Goal: Information Seeking & Learning: Check status

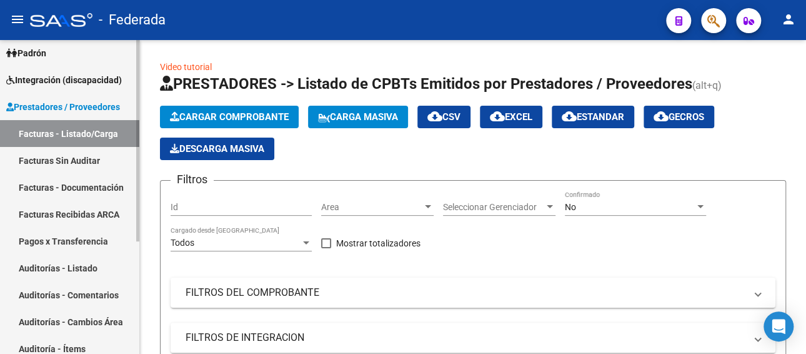
scroll to position [50, 0]
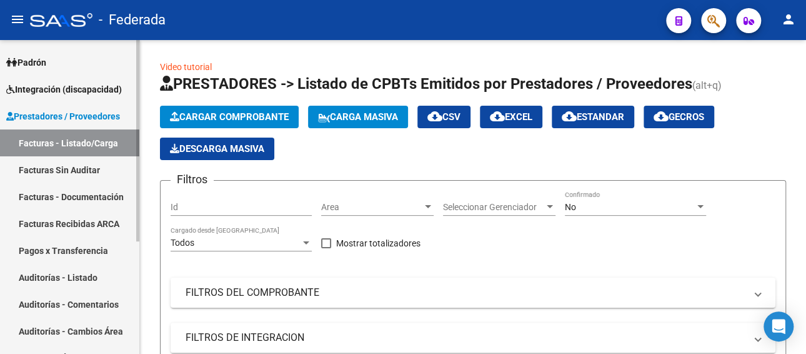
click at [69, 119] on span "Prestadores / Proveedores" at bounding box center [63, 116] width 114 height 14
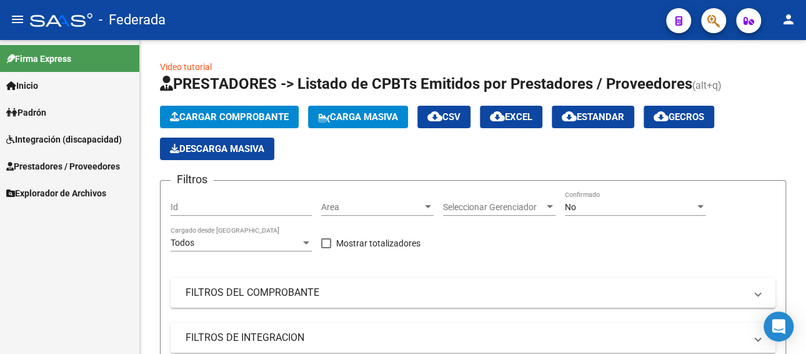
scroll to position [0, 0]
click at [59, 136] on span "Integración (discapacidad)" at bounding box center [64, 140] width 116 height 14
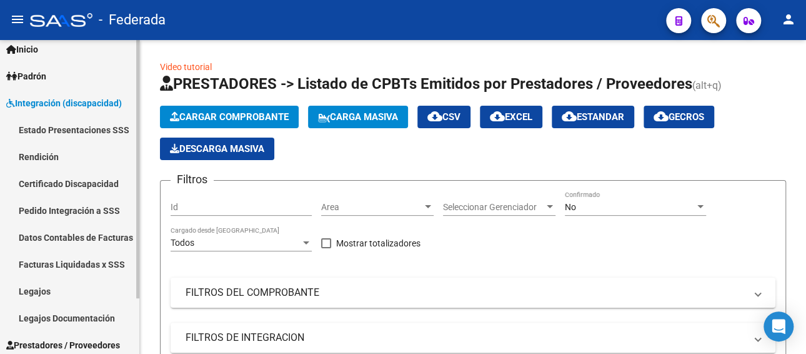
scroll to position [67, 0]
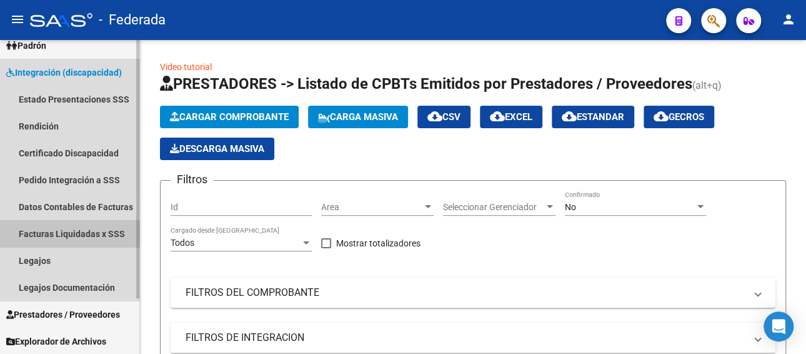
click at [48, 234] on link "Facturas Liquidadas x SSS" at bounding box center [69, 233] width 139 height 27
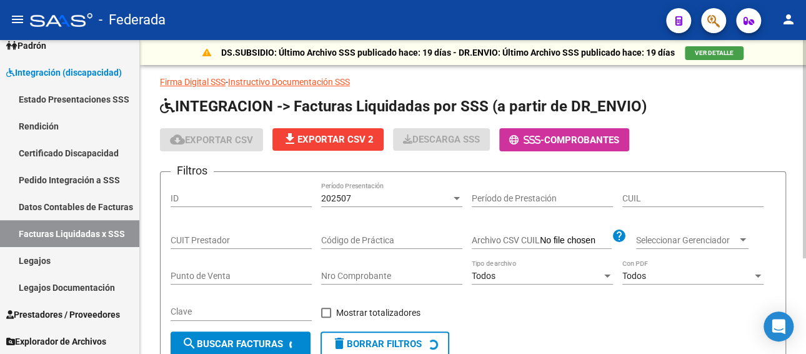
click at [369, 199] on div "202507" at bounding box center [386, 198] width 130 height 11
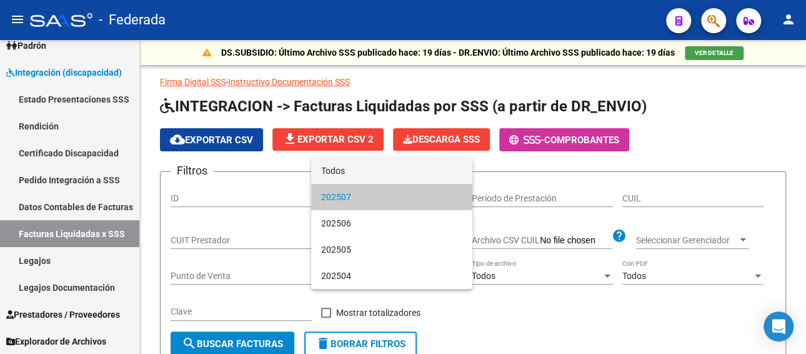
click at [345, 170] on span "Todos" at bounding box center [391, 171] width 141 height 26
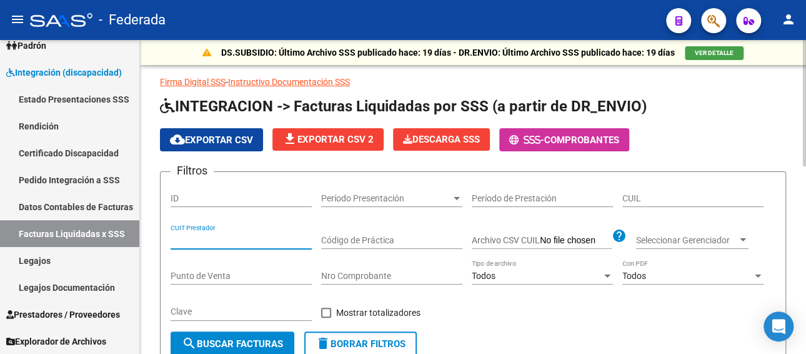
click at [205, 238] on input "CUIT Prestador" at bounding box center [241, 240] width 141 height 11
paste input "27-31500095-0"
type input "27-31500095-0"
click at [223, 341] on span "search Buscar Facturas" at bounding box center [232, 343] width 101 height 11
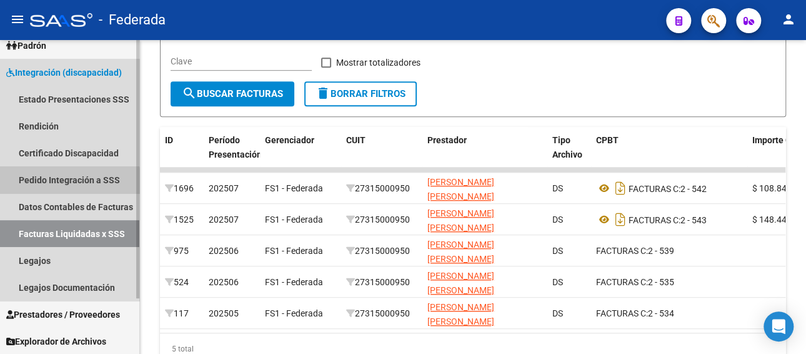
click at [64, 181] on link "Pedido Integración a SSS" at bounding box center [69, 179] width 139 height 27
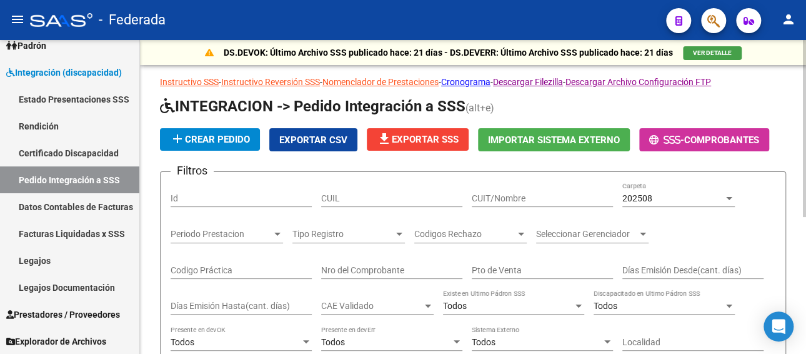
click at [476, 197] on input "CUIT/Nombre" at bounding box center [542, 198] width 141 height 11
paste input "27315000950"
click at [681, 199] on div "202508" at bounding box center [673, 198] width 101 height 11
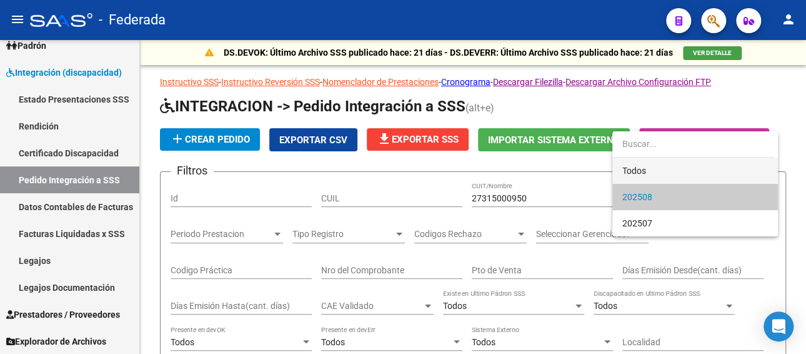
click at [646, 170] on span "Todos" at bounding box center [696, 171] width 146 height 26
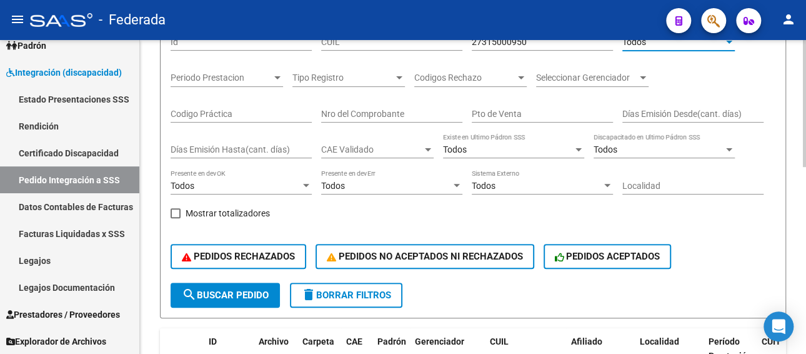
scroll to position [188, 0]
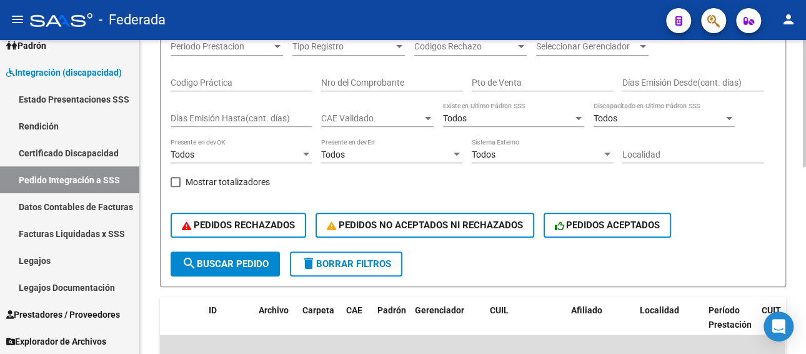
click at [201, 262] on span "search Buscar Pedido" at bounding box center [225, 263] width 87 height 11
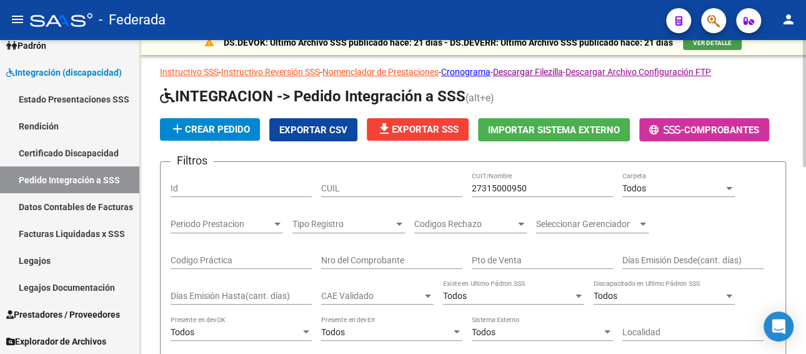
scroll to position [0, 0]
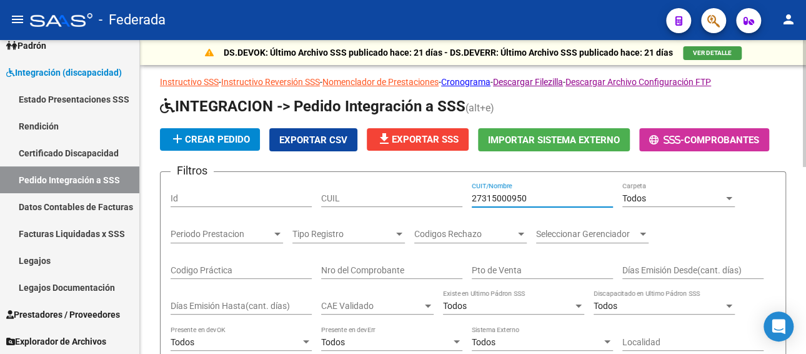
drag, startPoint x: 544, startPoint y: 193, endPoint x: 463, endPoint y: 188, distance: 81.4
click at [463, 188] on div "Filtros Id CUIL 27315000950 CUIT/Nombre Todos Carpeta Periodo Prestacion Period…" at bounding box center [473, 310] width 605 height 257
paste input "OBRA SOCIAL SERENOS DE BUQUES [PERSON_NAME][STREET_ADDRESS] Contado CUIT:"
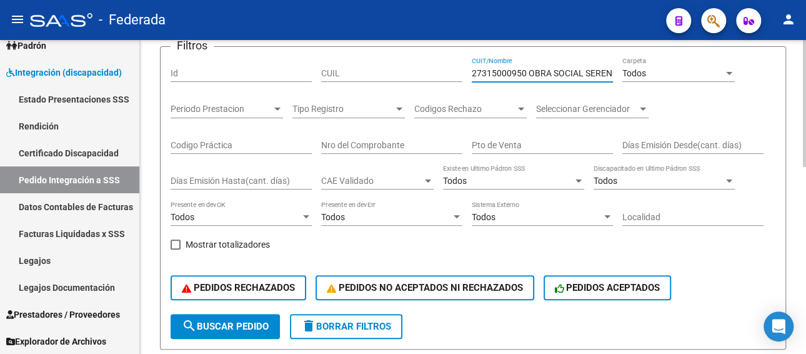
scroll to position [63, 0]
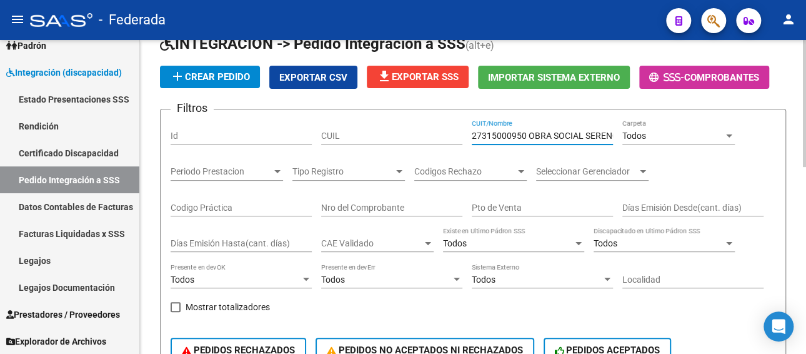
click at [608, 133] on input "27315000950 OBRA SOCIAL SERENOS DE BUQUES [PERSON_NAME] 972 Piso:9 Dpto:45 - [G…" at bounding box center [542, 136] width 141 height 11
drag, startPoint x: 530, startPoint y: 134, endPoint x: 615, endPoint y: 133, distance: 85.0
click at [615, 133] on div "Filtros Id CUIL 27315000950 OBRA SOCIAL SERENOS DE BUQUES [PERSON_NAME] De 972 …" at bounding box center [473, 247] width 605 height 257
click at [613, 133] on div "Filtros Id CUIL 72 Piso:9 Dpto:45 - Capital Federal, Ciudad de [GEOGRAPHIC_DATA…" at bounding box center [473, 247] width 605 height 257
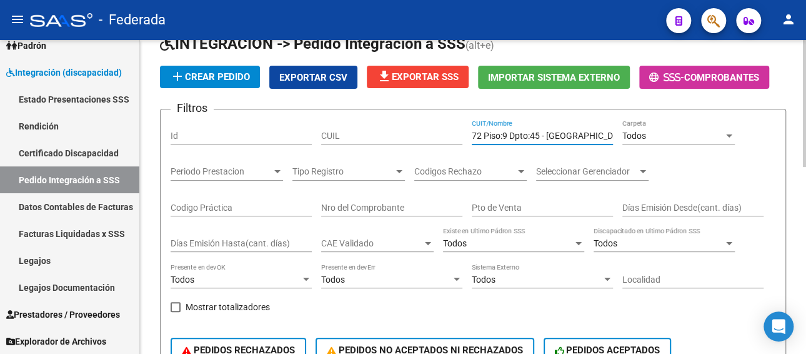
scroll to position [0, 35]
click at [565, 132] on input "72 Piso:9 Dpto:45 - [GEOGRAPHIC_DATA], [GEOGRAPHIC_DATA] Contado CUIT:" at bounding box center [542, 136] width 141 height 11
click at [611, 133] on input "l, [GEOGRAPHIC_DATA] Contado CUIT:" at bounding box center [542, 136] width 141 height 11
click at [610, 133] on input "l, CiudadUIT:" at bounding box center [542, 136] width 141 height 11
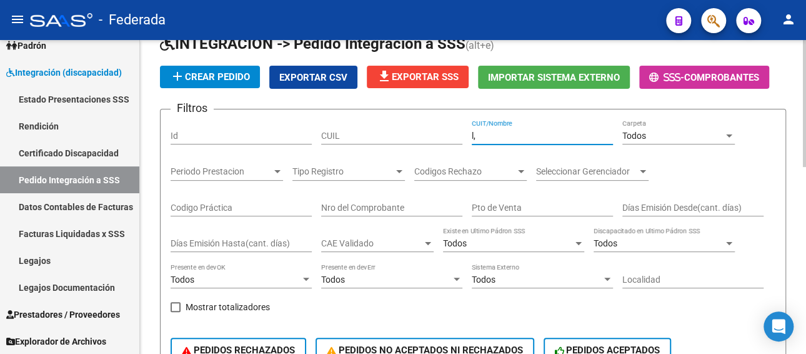
type input "l"
paste input "27315000950"
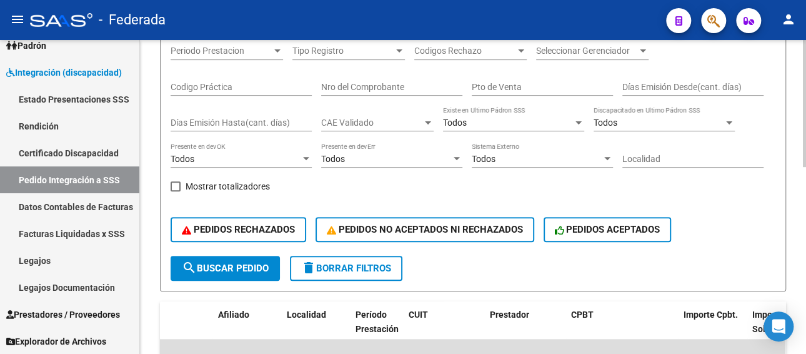
scroll to position [188, 0]
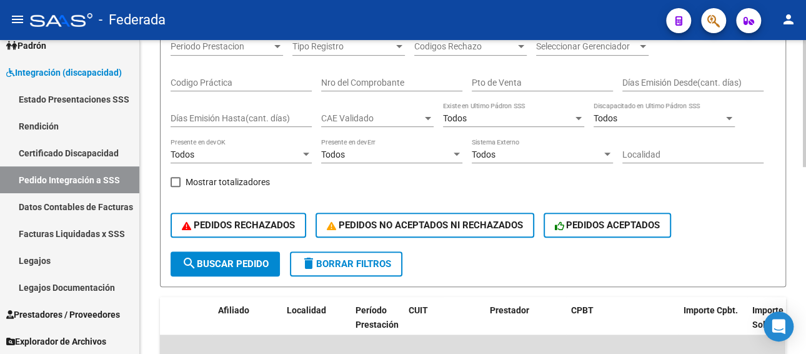
type input "27315000950"
click at [241, 264] on span "search Buscar Pedido" at bounding box center [225, 263] width 87 height 11
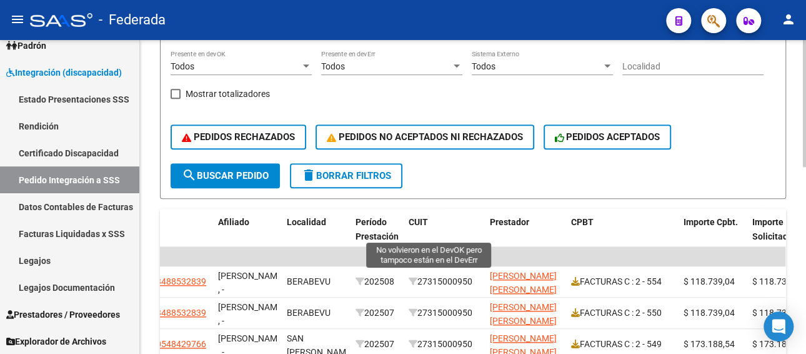
scroll to position [438, 0]
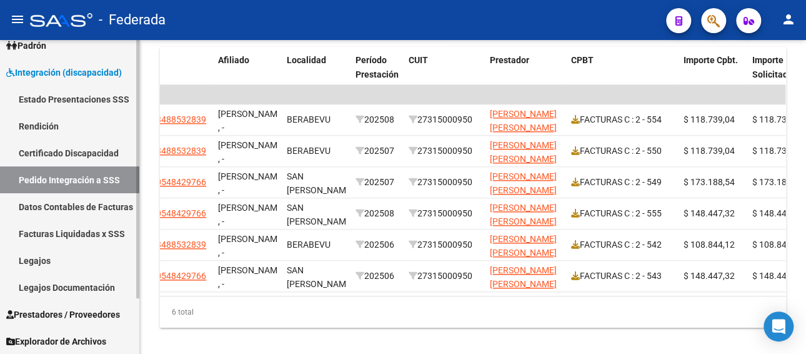
click at [53, 234] on link "Facturas Liquidadas x SSS" at bounding box center [69, 233] width 139 height 27
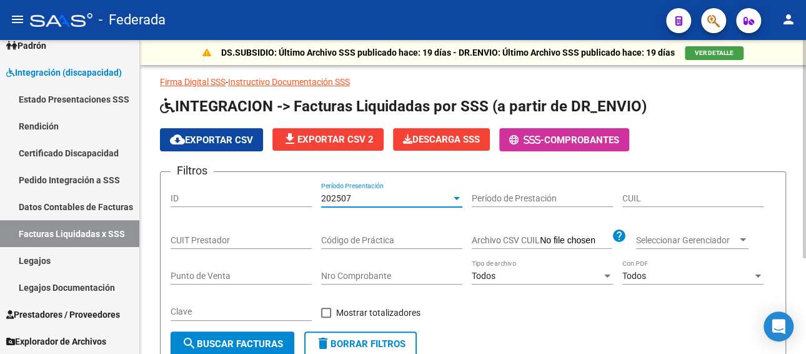
click at [351, 196] on div "202507" at bounding box center [386, 198] width 130 height 11
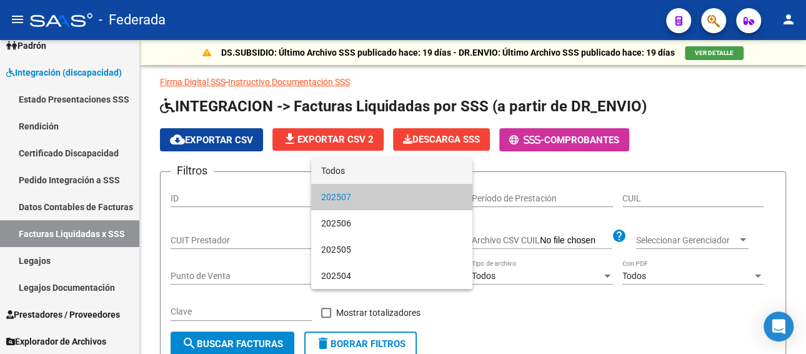
click at [359, 171] on span "Todos" at bounding box center [391, 171] width 141 height 26
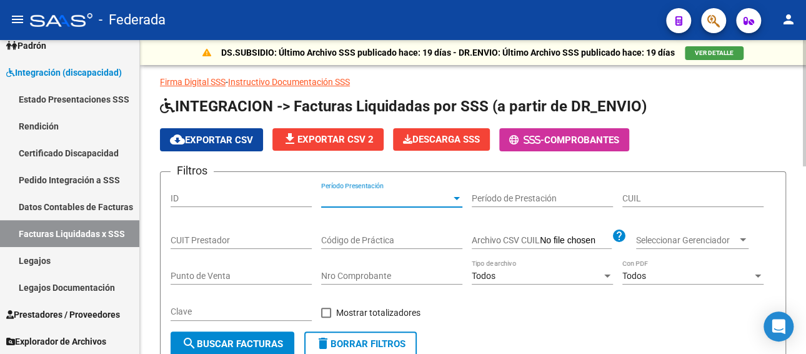
click at [668, 191] on div "CUIL" at bounding box center [693, 194] width 141 height 25
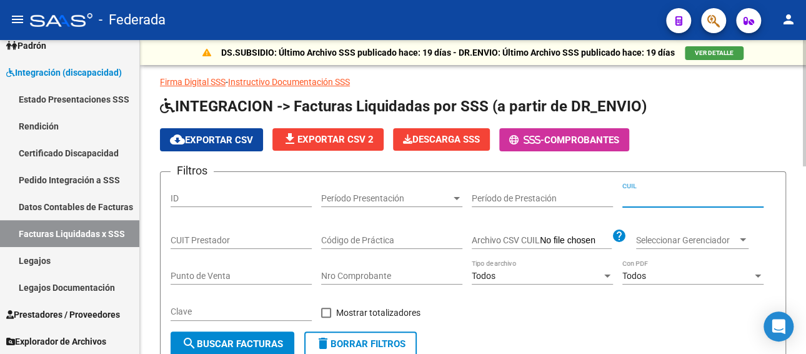
paste input "27-31500095-0"
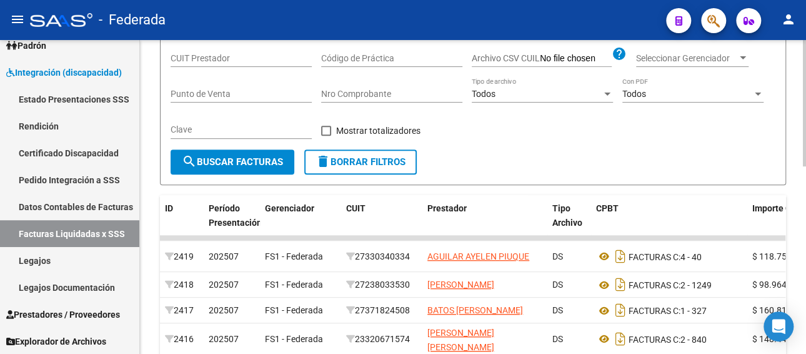
scroll to position [188, 0]
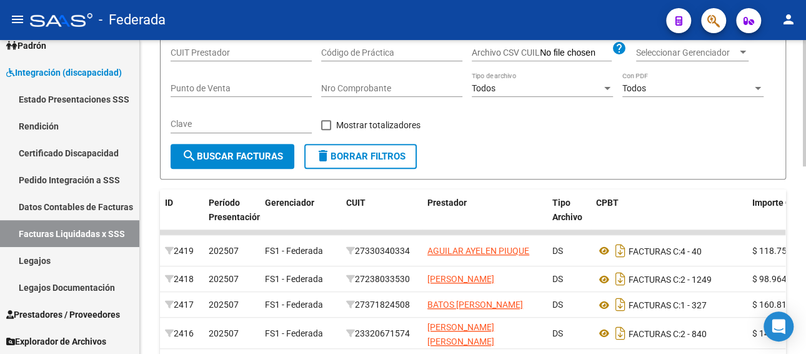
type input "27-31500095-0"
click at [266, 158] on span "search Buscar Facturas" at bounding box center [232, 156] width 101 height 11
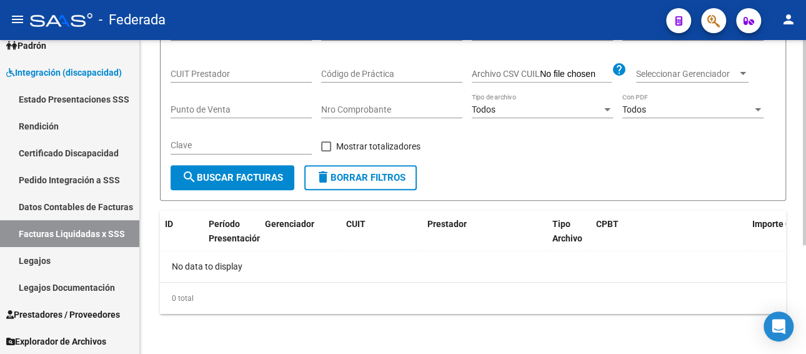
scroll to position [166, 0]
